Goal: Find specific page/section: Find specific page/section

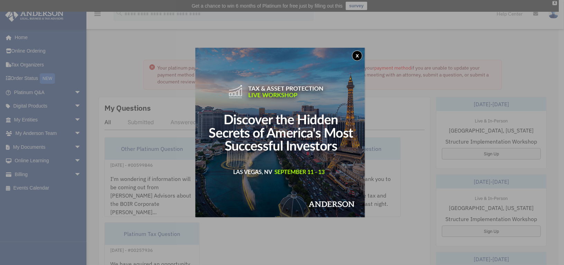
click at [358, 58] on button "x" at bounding box center [357, 55] width 10 height 10
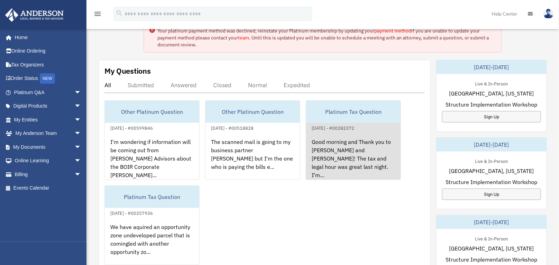
scroll to position [69, 0]
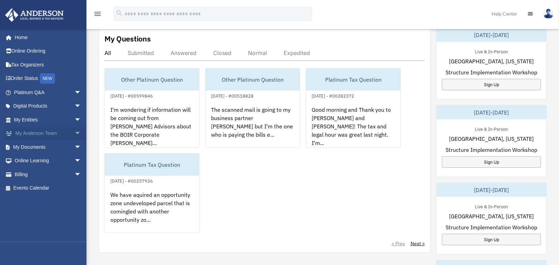
click at [40, 133] on link "My [PERSON_NAME] Team arrow_drop_down" at bounding box center [48, 134] width 87 height 14
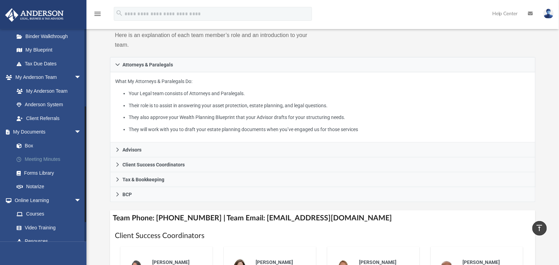
scroll to position [138, 0]
click at [26, 146] on link "Box" at bounding box center [51, 145] width 82 height 14
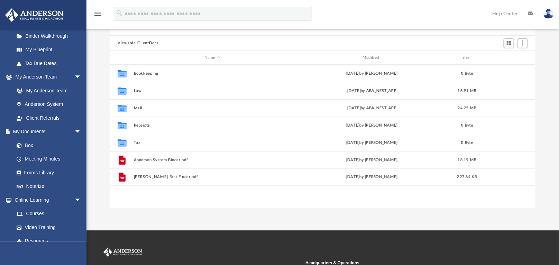
scroll to position [69, 0]
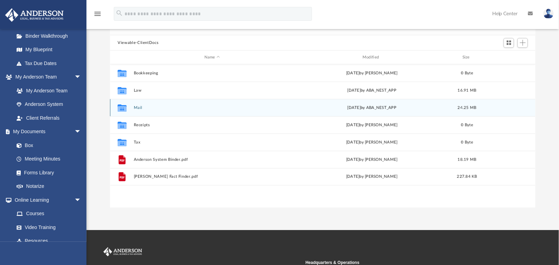
click at [126, 111] on icon "Collaborated Folder" at bounding box center [122, 107] width 11 height 11
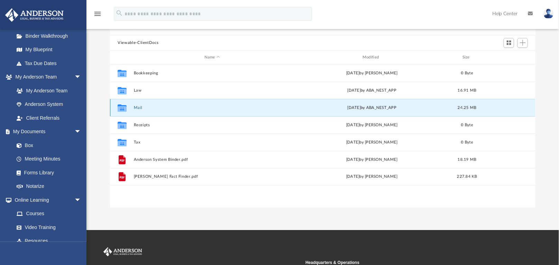
click at [127, 105] on icon "Collaborated Folder" at bounding box center [122, 107] width 11 height 11
click at [360, 111] on div "Collaborated Folder Mail Fri Aug 15 2025 by ABA_NEST_APP 24.25 MB" at bounding box center [322, 107] width 425 height 17
click at [123, 109] on icon "grid" at bounding box center [122, 107] width 9 height 7
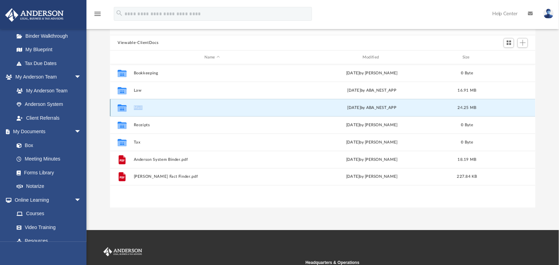
click at [123, 109] on icon "grid" at bounding box center [122, 107] width 9 height 7
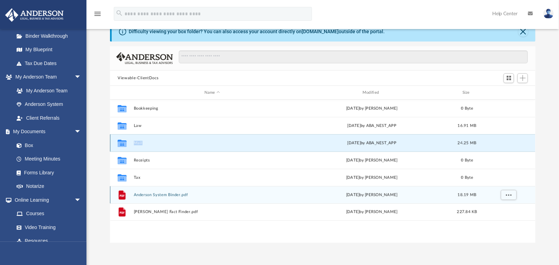
scroll to position [35, 0]
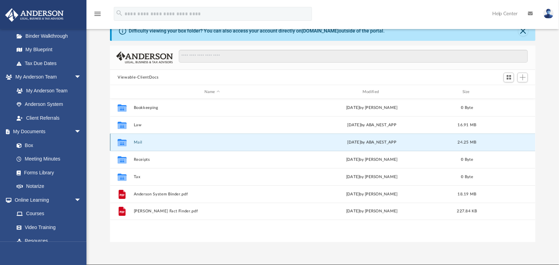
click at [120, 140] on icon "grid" at bounding box center [122, 142] width 9 height 7
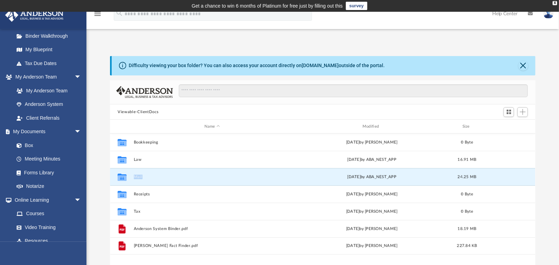
click at [359, 6] on link "survey" at bounding box center [356, 6] width 21 height 8
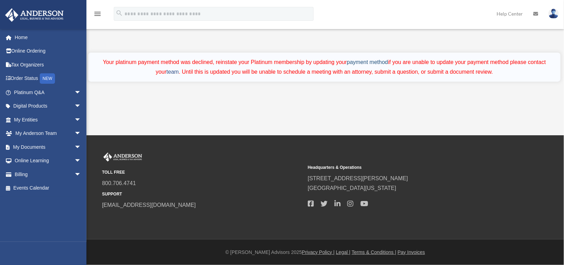
click at [360, 62] on link "payment method" at bounding box center [367, 62] width 41 height 6
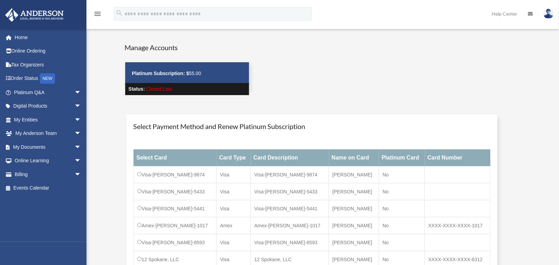
scroll to position [104, 0]
